Goal: Check status: Check status

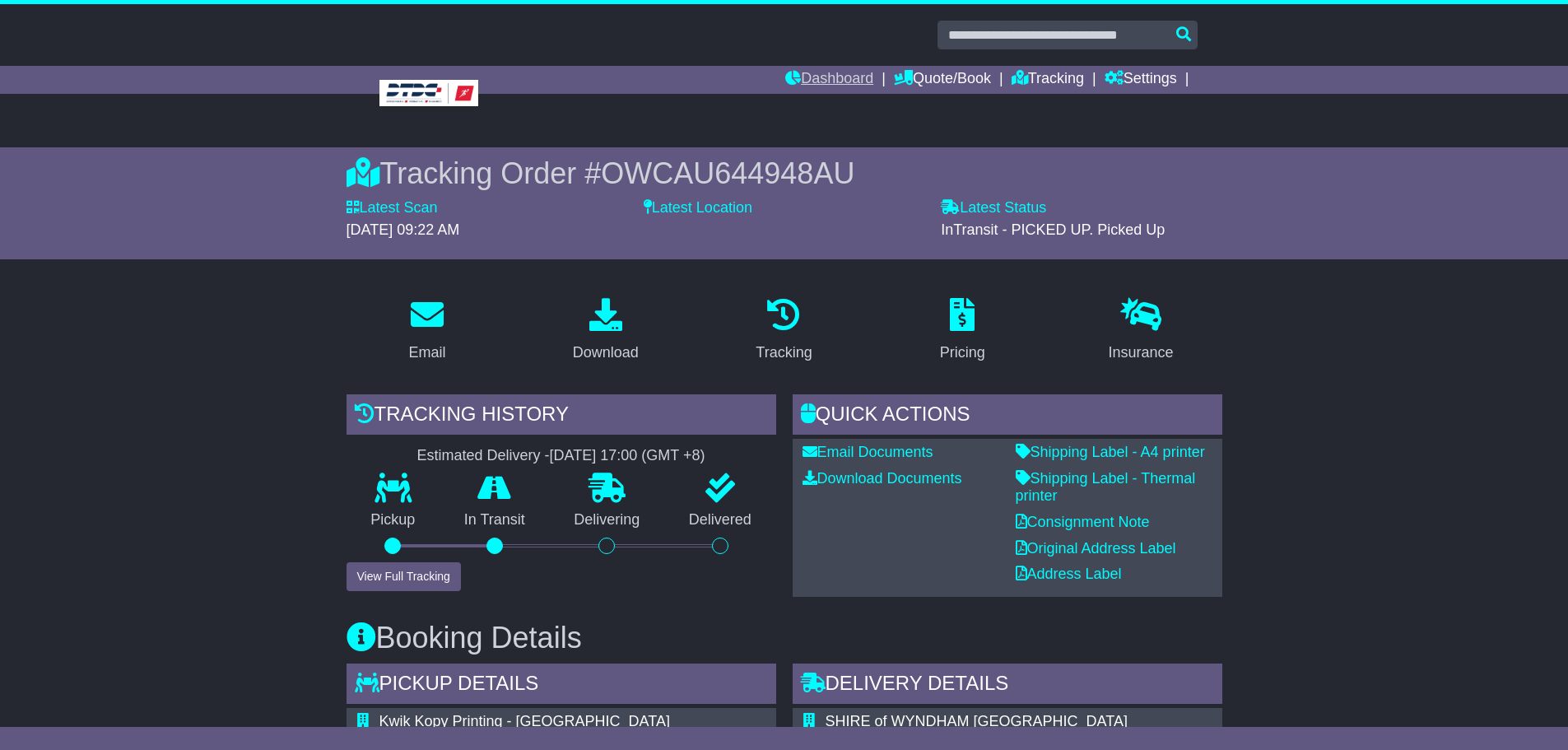
click at [822, 77] on link "Dashboard" at bounding box center [829, 80] width 88 height 28
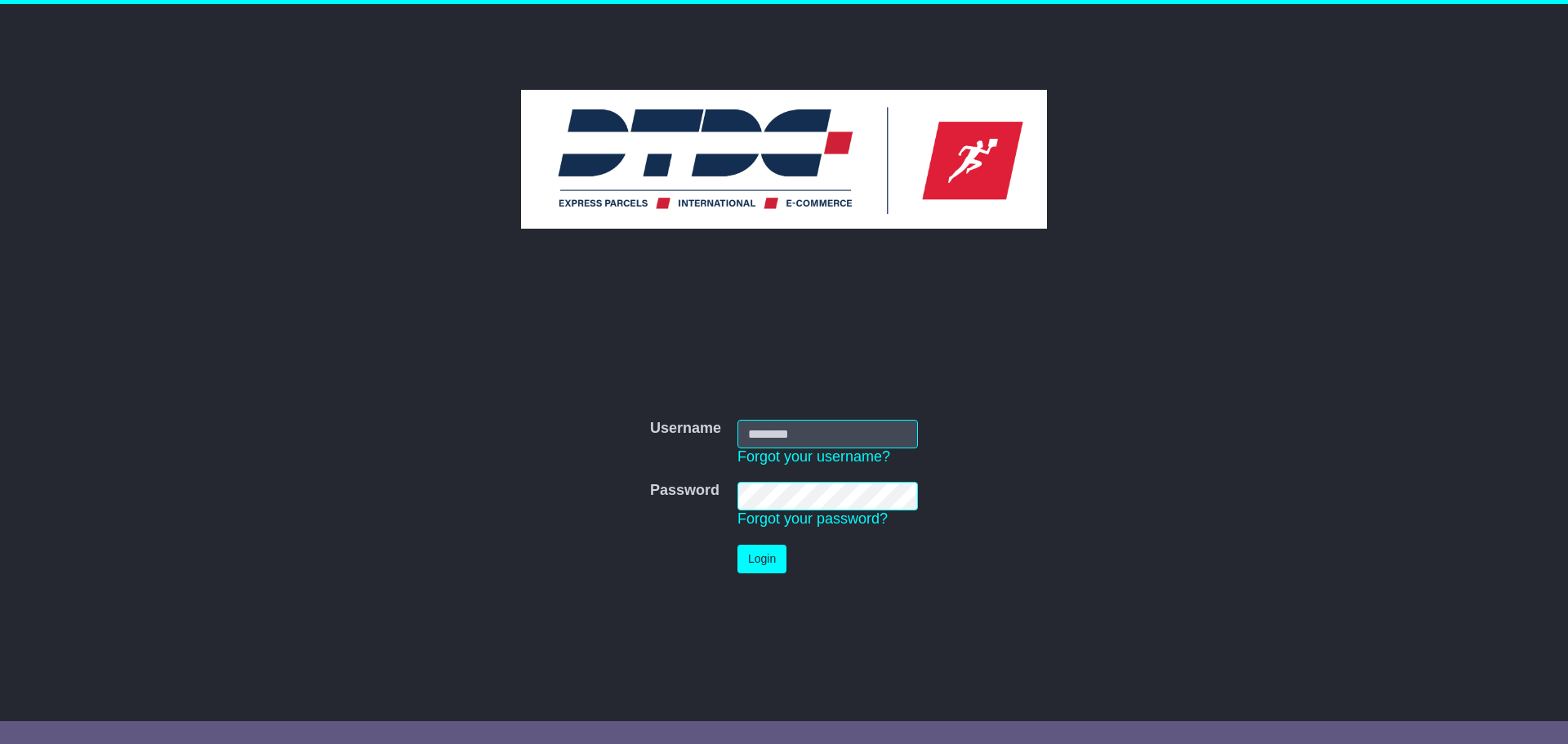
type input "********"
click at [754, 564] on button "Login" at bounding box center [762, 558] width 49 height 29
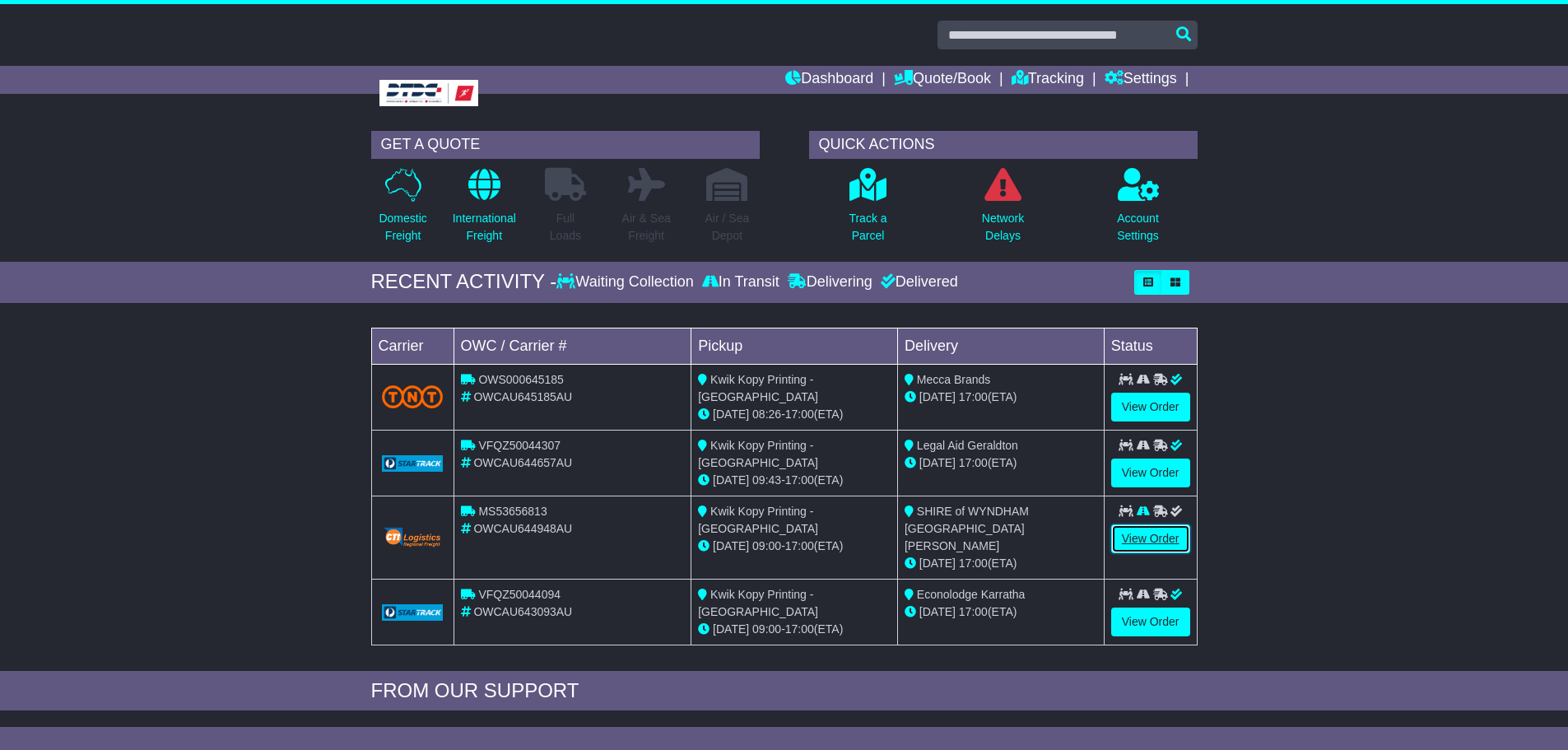
click at [1136, 540] on link "View Order" at bounding box center [1151, 539] width 79 height 29
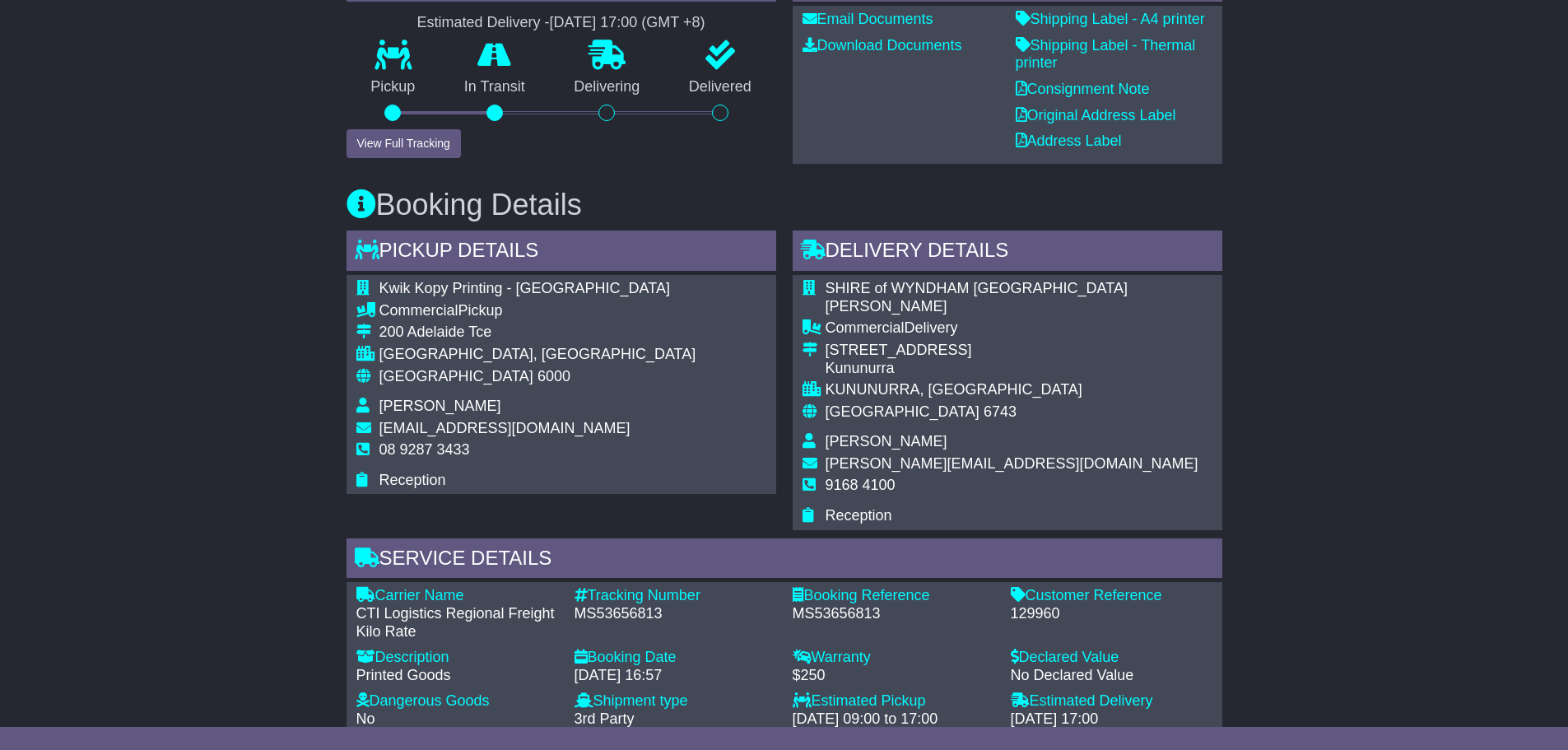
scroll to position [329, 0]
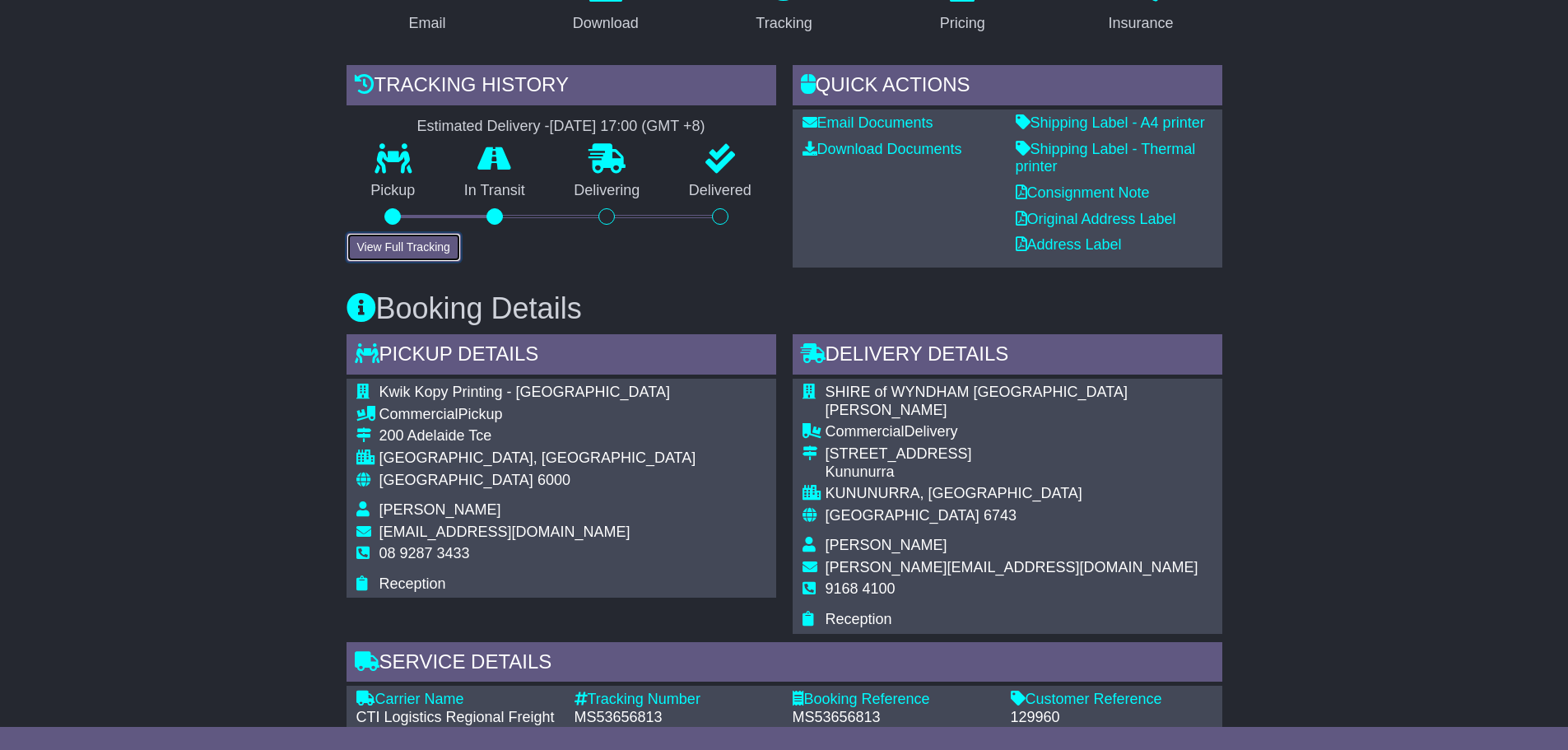
click at [371, 250] on button "View Full Tracking" at bounding box center [404, 247] width 115 height 29
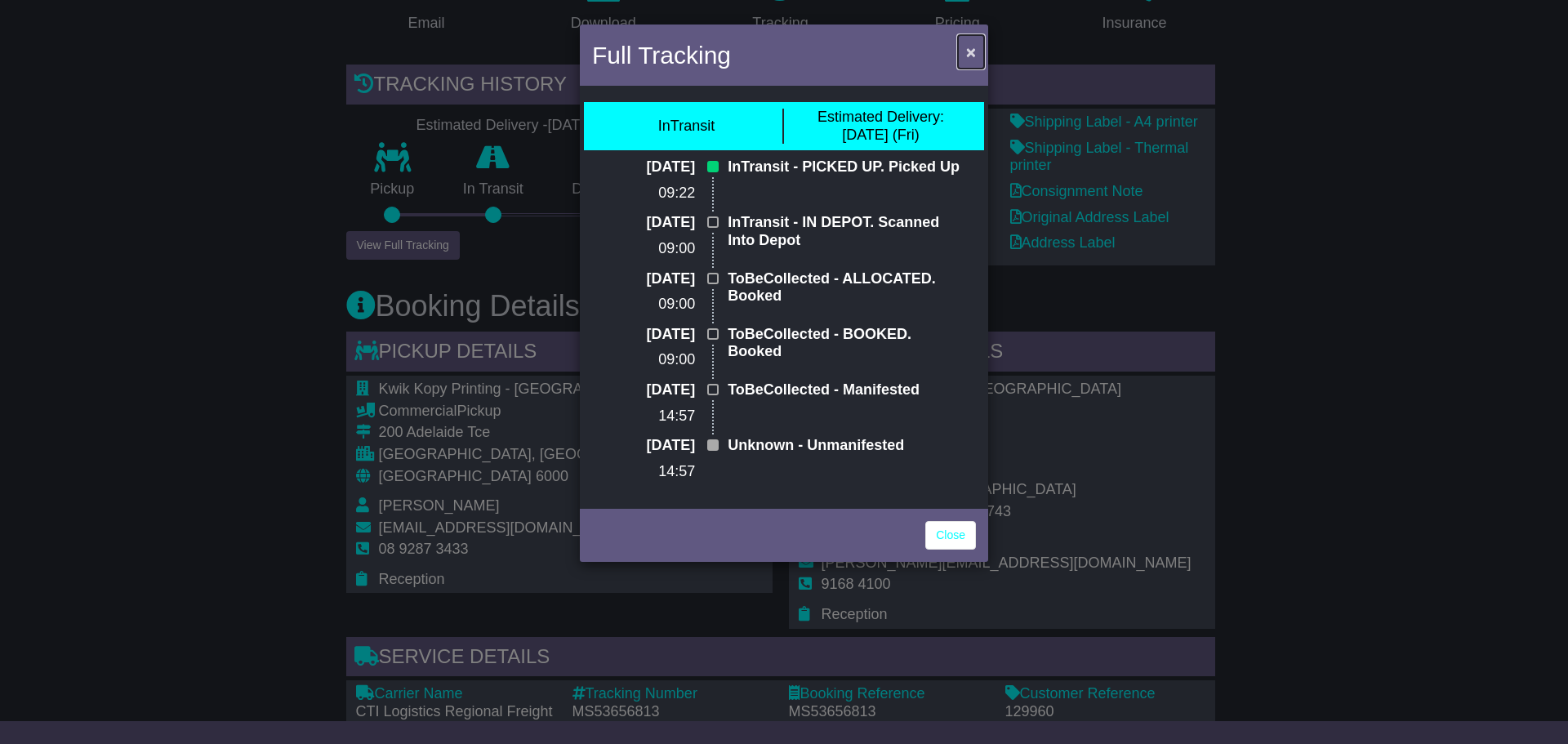
click at [974, 48] on span "×" at bounding box center [971, 52] width 10 height 19
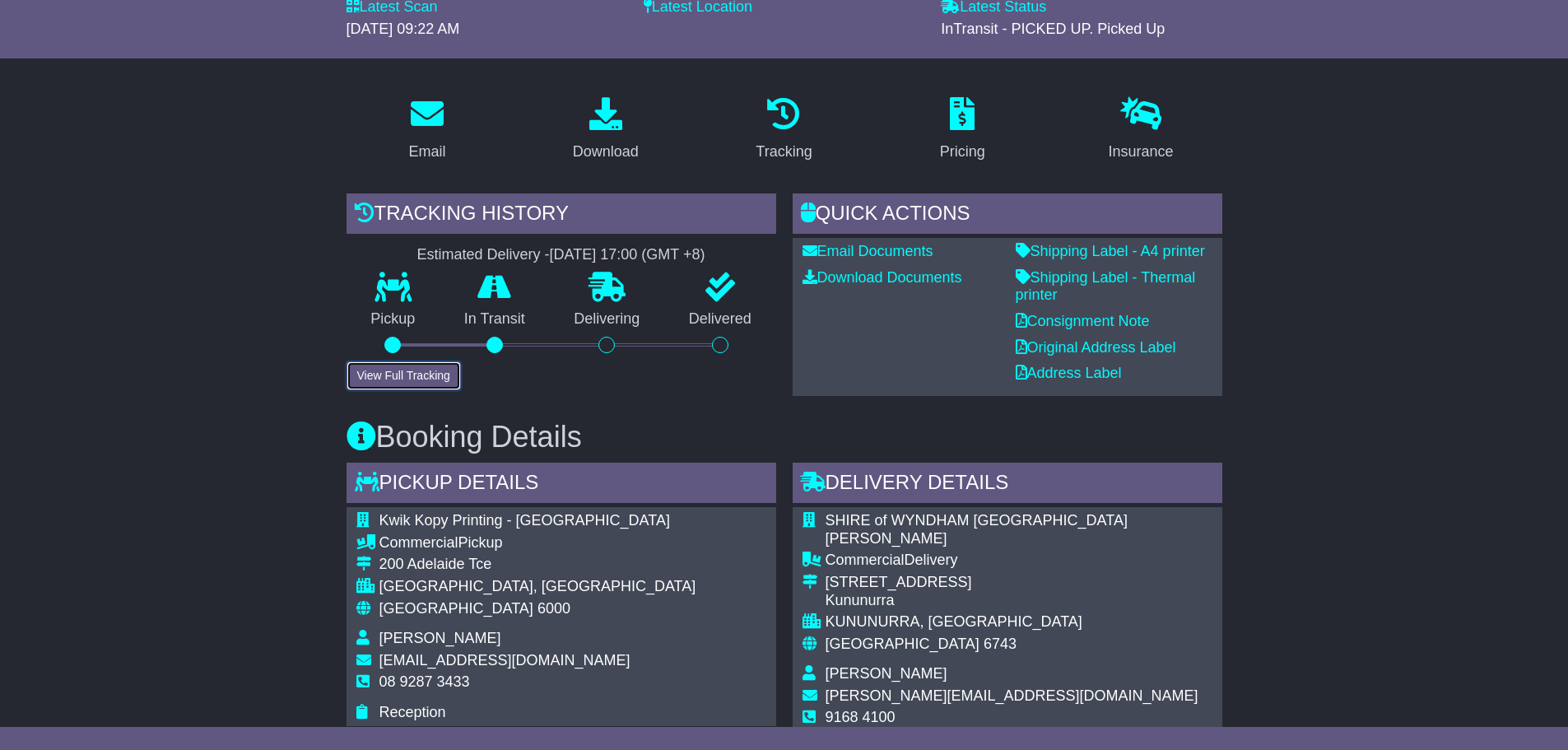
scroll to position [164, 0]
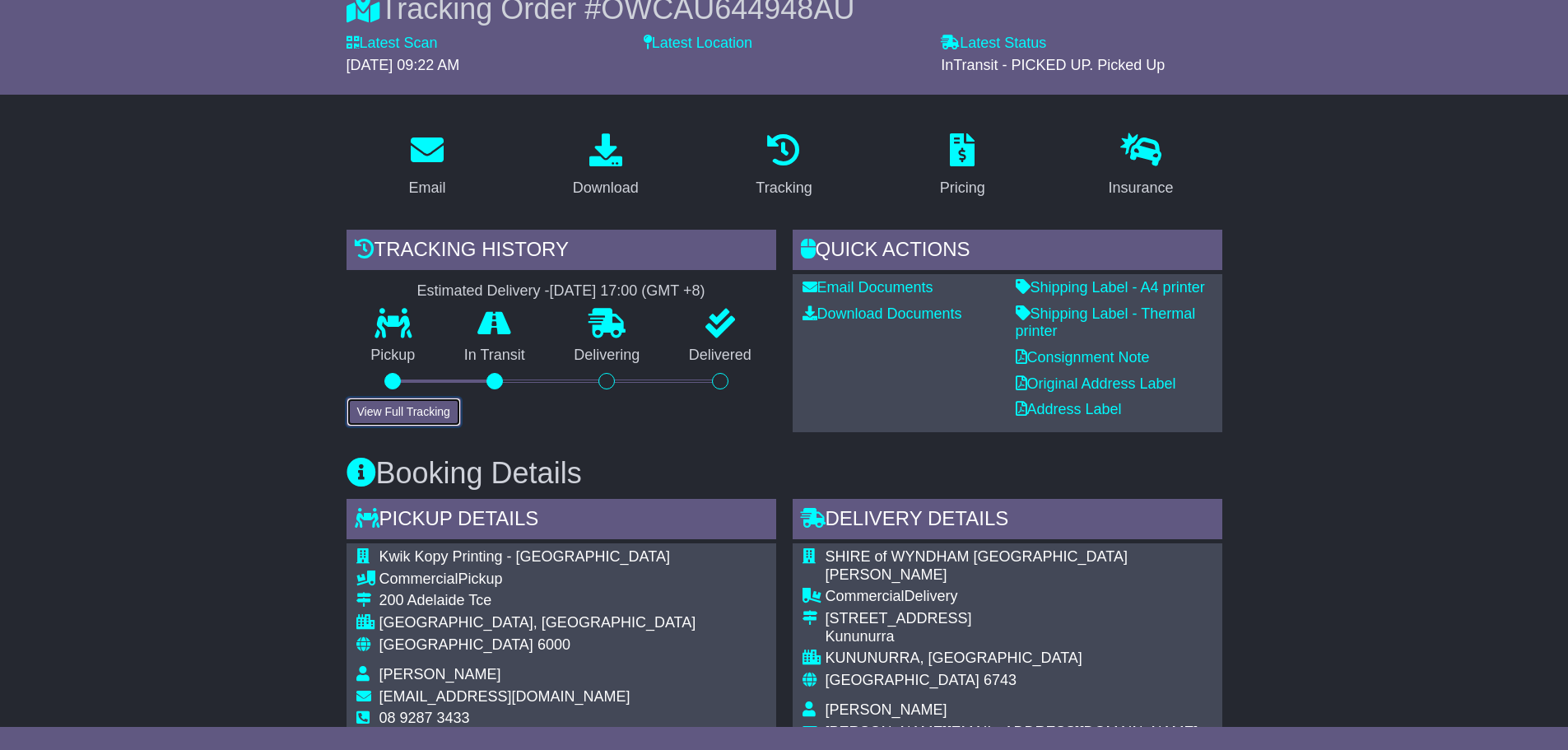
click at [420, 410] on button "View Full Tracking" at bounding box center [404, 412] width 115 height 29
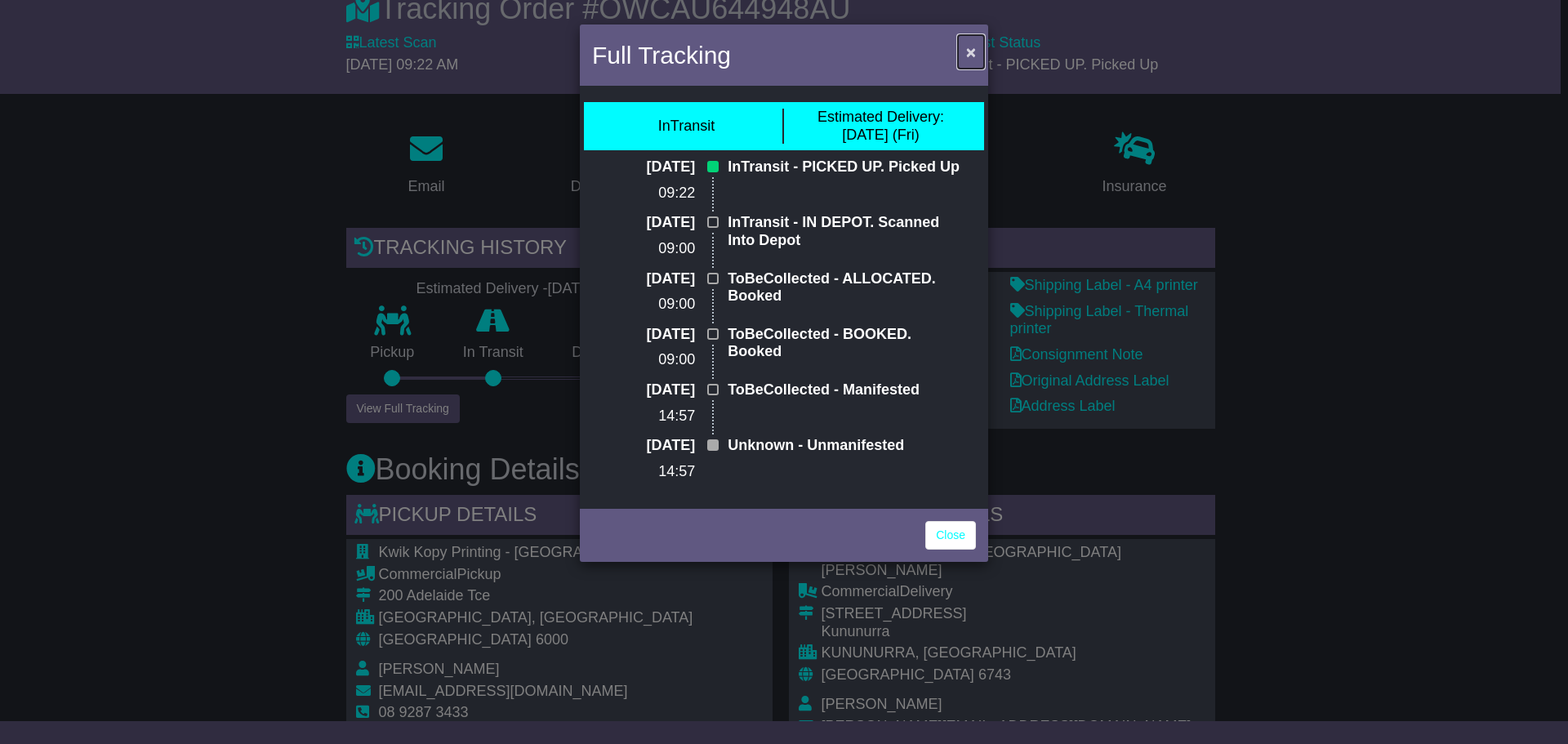
click at [974, 42] on button "×" at bounding box center [971, 52] width 26 height 34
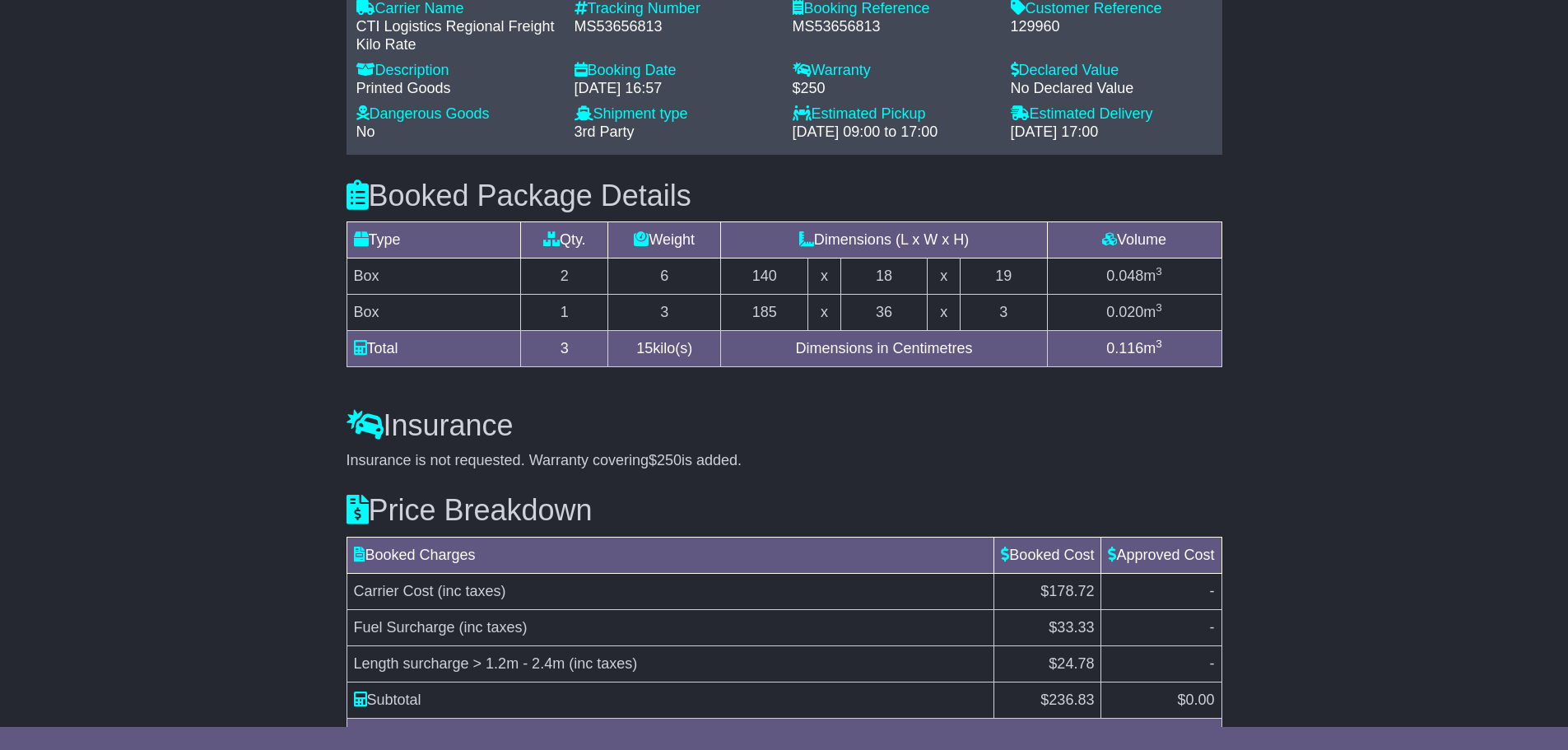
scroll to position [1102, 0]
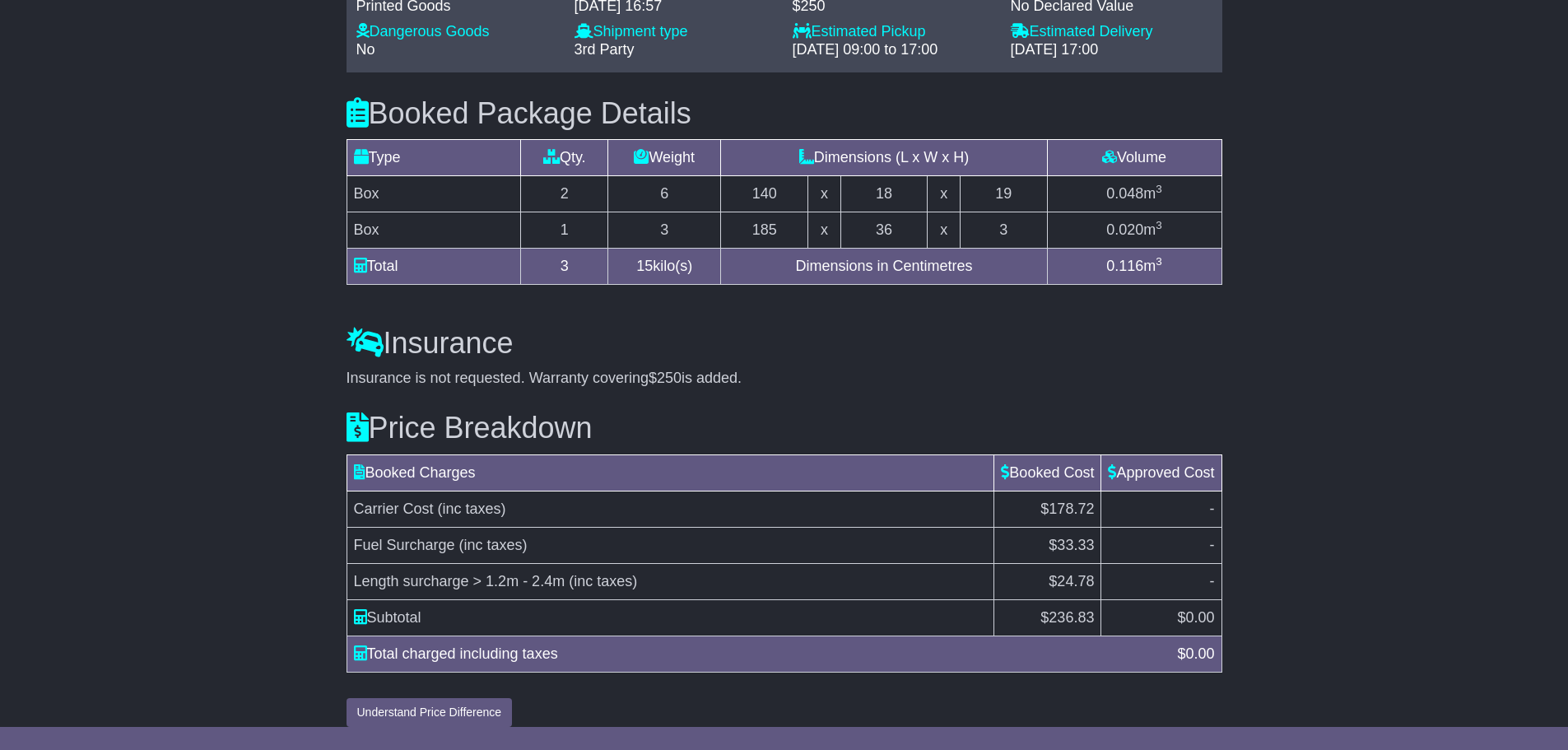
click at [353, 413] on icon at bounding box center [358, 428] width 23 height 30
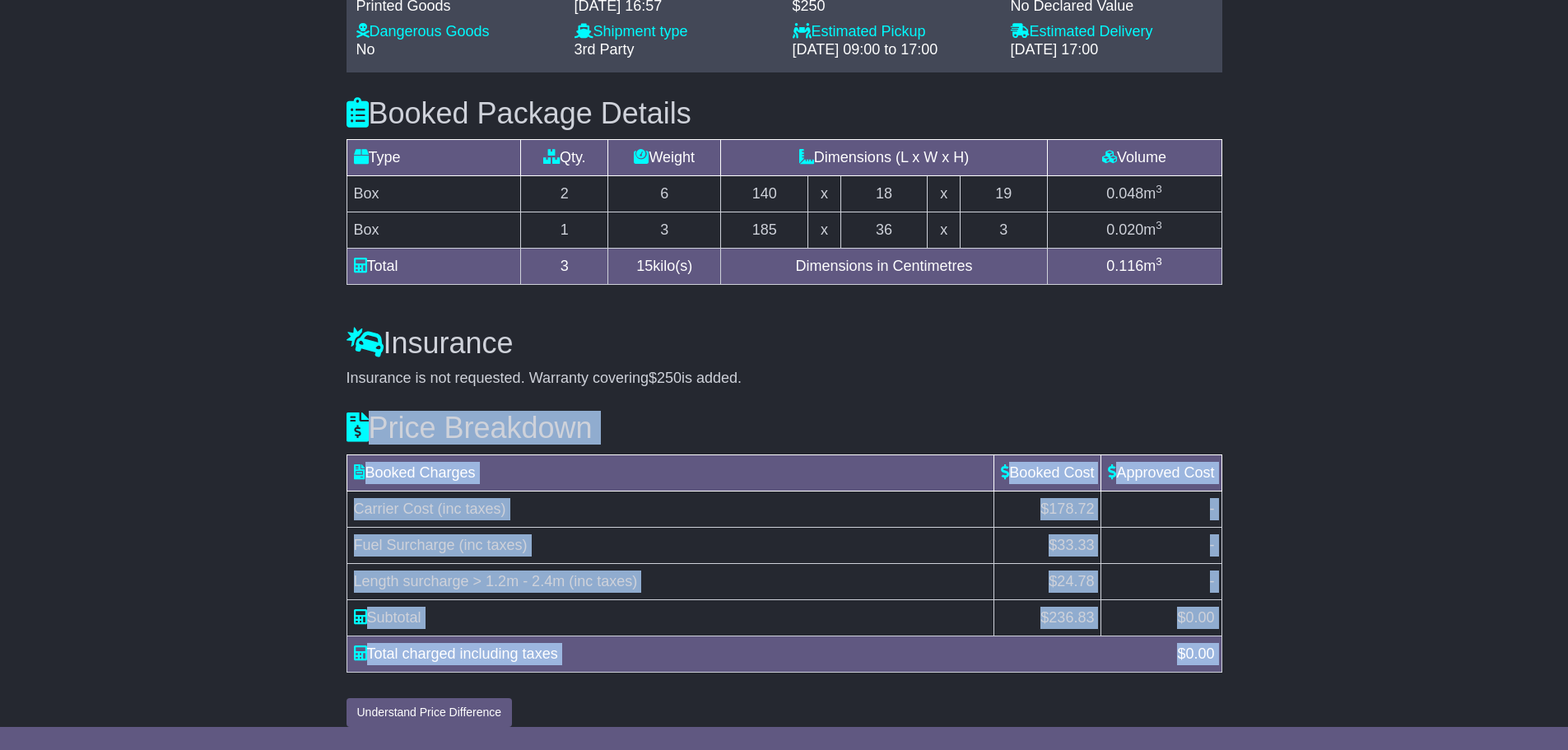
drag, startPoint x: 342, startPoint y: 391, endPoint x: 1172, endPoint y: 659, distance: 872.2
click at [1172, 659] on div "Price Breakdown Booked Charges Booked Cost Approved Cost Carrier Cost (inc taxe…" at bounding box center [784, 557] width 892 height 340
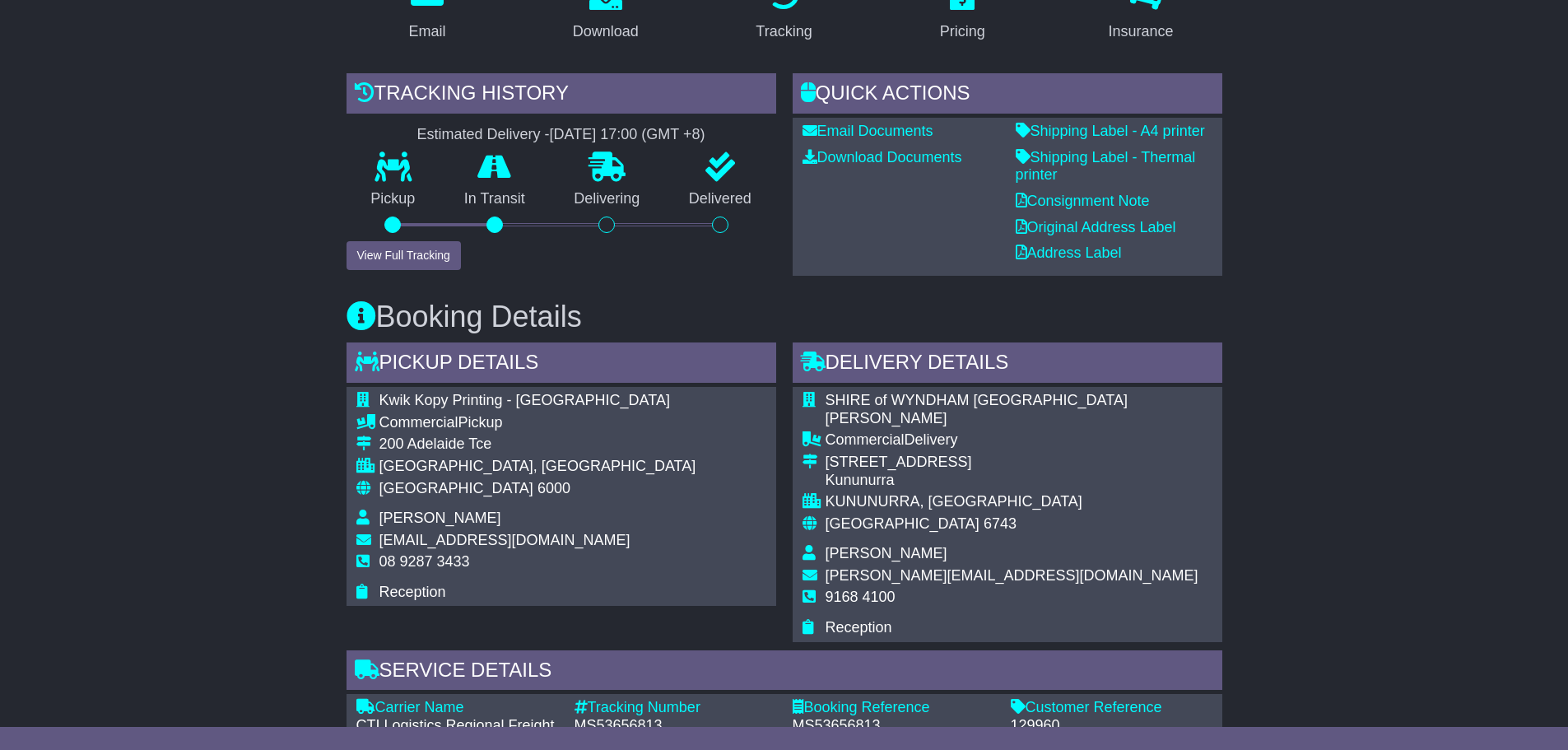
scroll to position [279, 0]
